Goal: Task Accomplishment & Management: Use online tool/utility

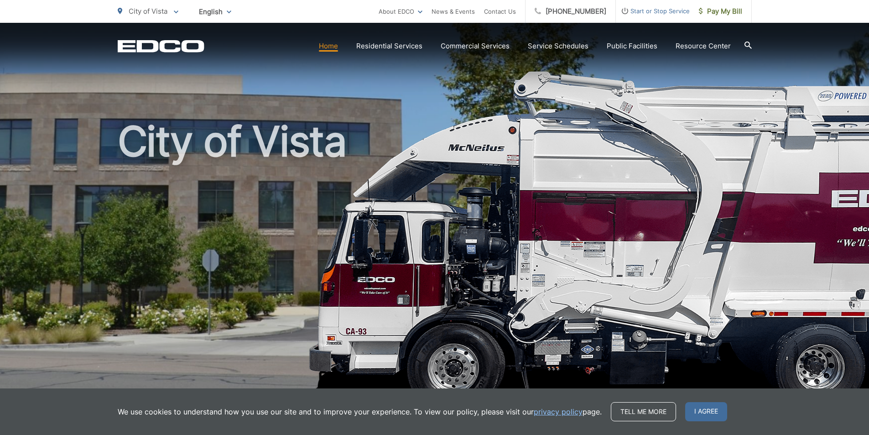
click at [724, 14] on span "Pay My Bill" at bounding box center [720, 11] width 43 height 11
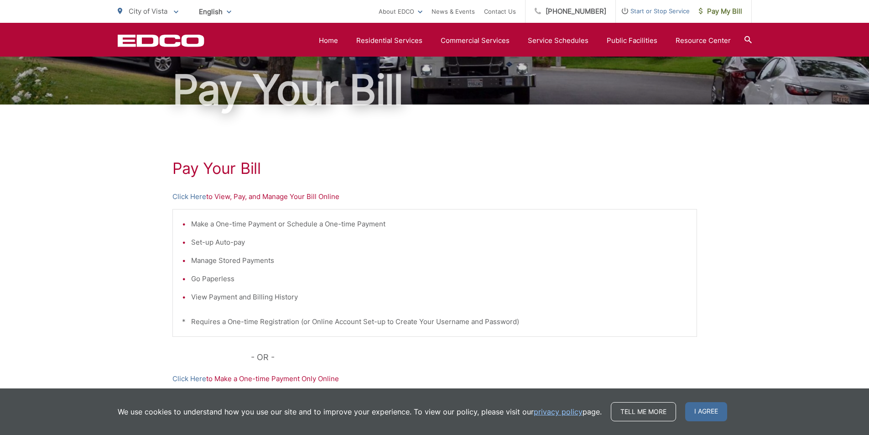
scroll to position [77, 0]
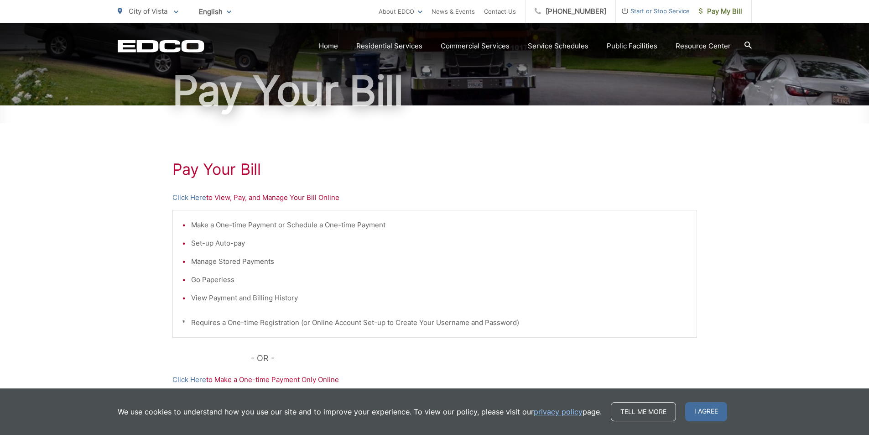
click at [233, 199] on p "Click Here to View, Pay, and Manage Your Bill Online" at bounding box center [434, 197] width 524 height 11
click at [197, 200] on link "Click Here" at bounding box center [189, 197] width 34 height 11
